Goal: Task Accomplishment & Management: Manage account settings

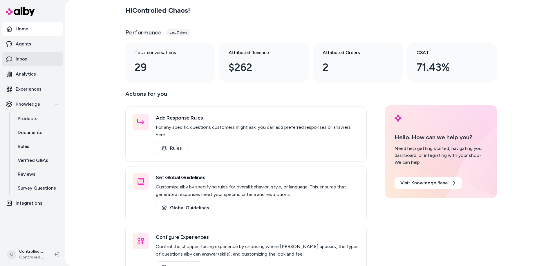
click at [44, 63] on link "Inbox" at bounding box center [32, 59] width 60 height 14
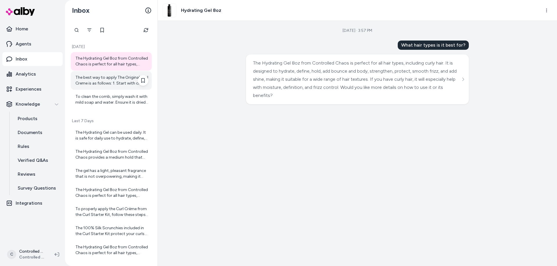
click at [115, 83] on div "The best way to apply The Original Curl Creme is as follows: 1. Start with clea…" at bounding box center [111, 81] width 73 height 12
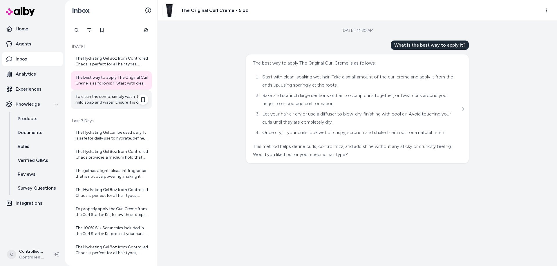
click at [115, 94] on div "To clean the comb, simply wash it with mild soap and water. Ensure it is dried …" at bounding box center [111, 100] width 73 height 12
